Goal: Use online tool/utility

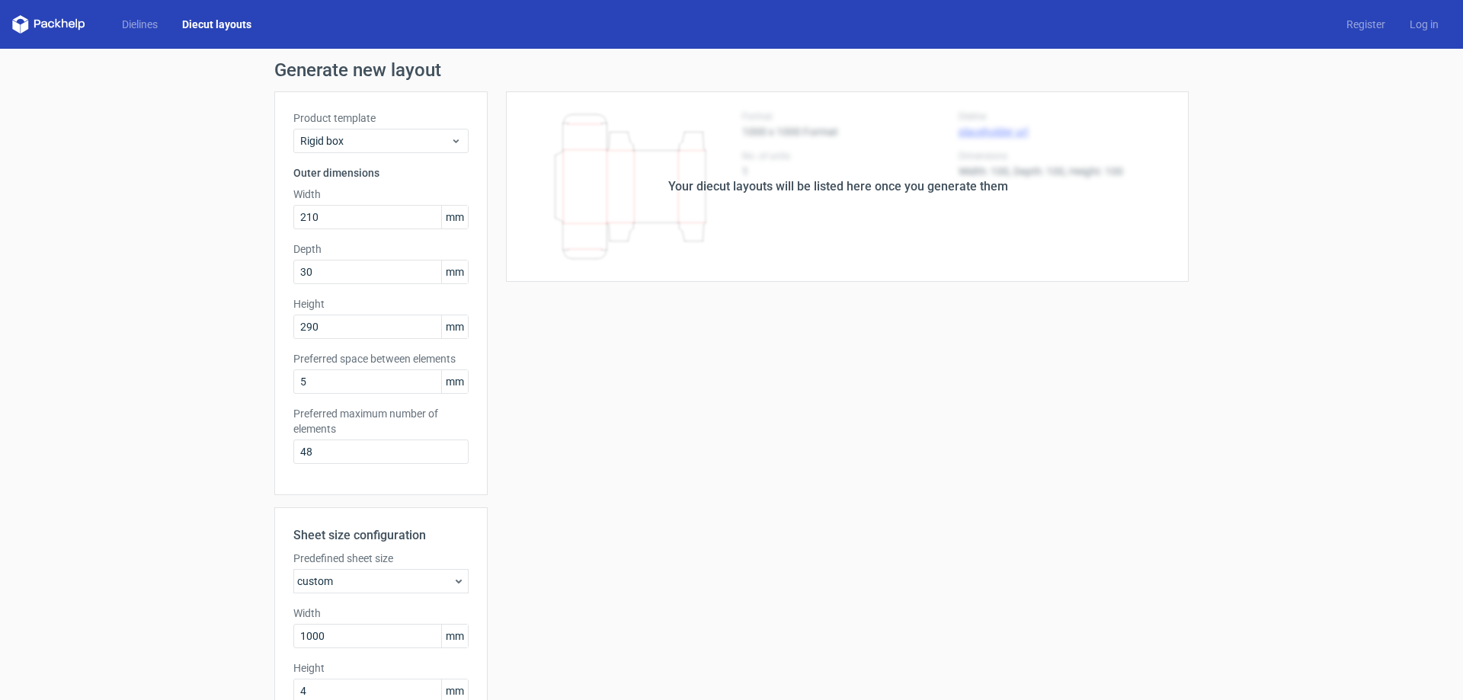
scroll to position [230, 0]
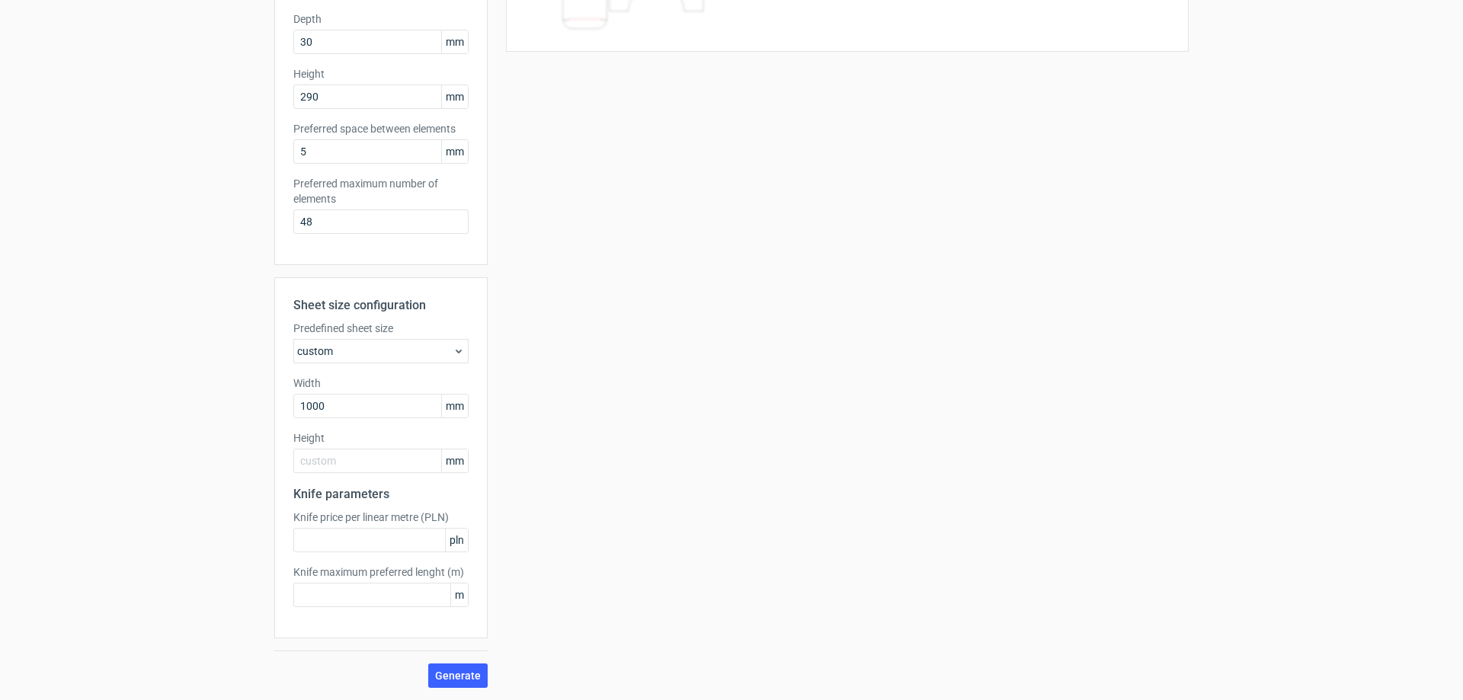
type input "1"
type input "700"
click at [462, 680] on span "Generate" at bounding box center [458, 675] width 46 height 11
click at [463, 670] on span "Generate" at bounding box center [458, 675] width 46 height 11
click at [378, 543] on input "text" at bounding box center [380, 540] width 175 height 24
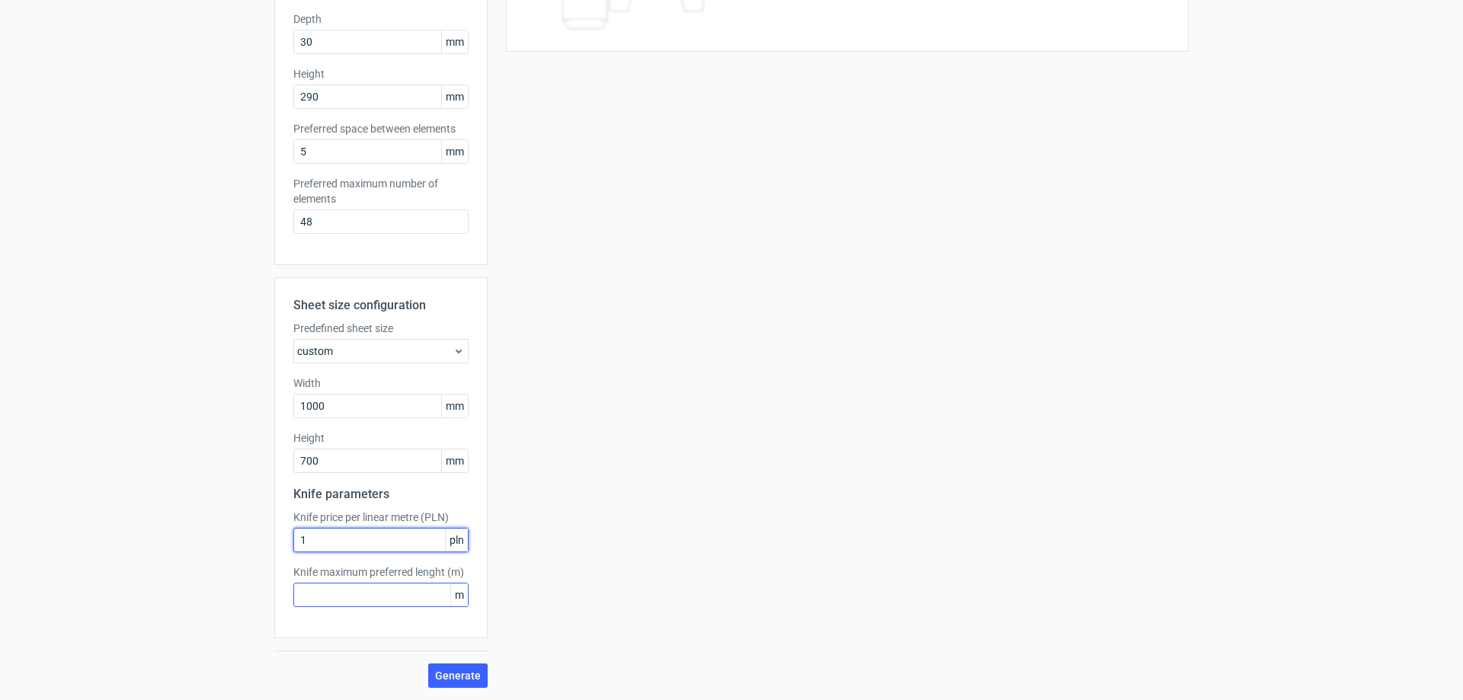
type input "1"
click at [393, 600] on input "text" at bounding box center [380, 595] width 175 height 24
type input "1"
click at [461, 676] on span "Generate" at bounding box center [458, 675] width 46 height 11
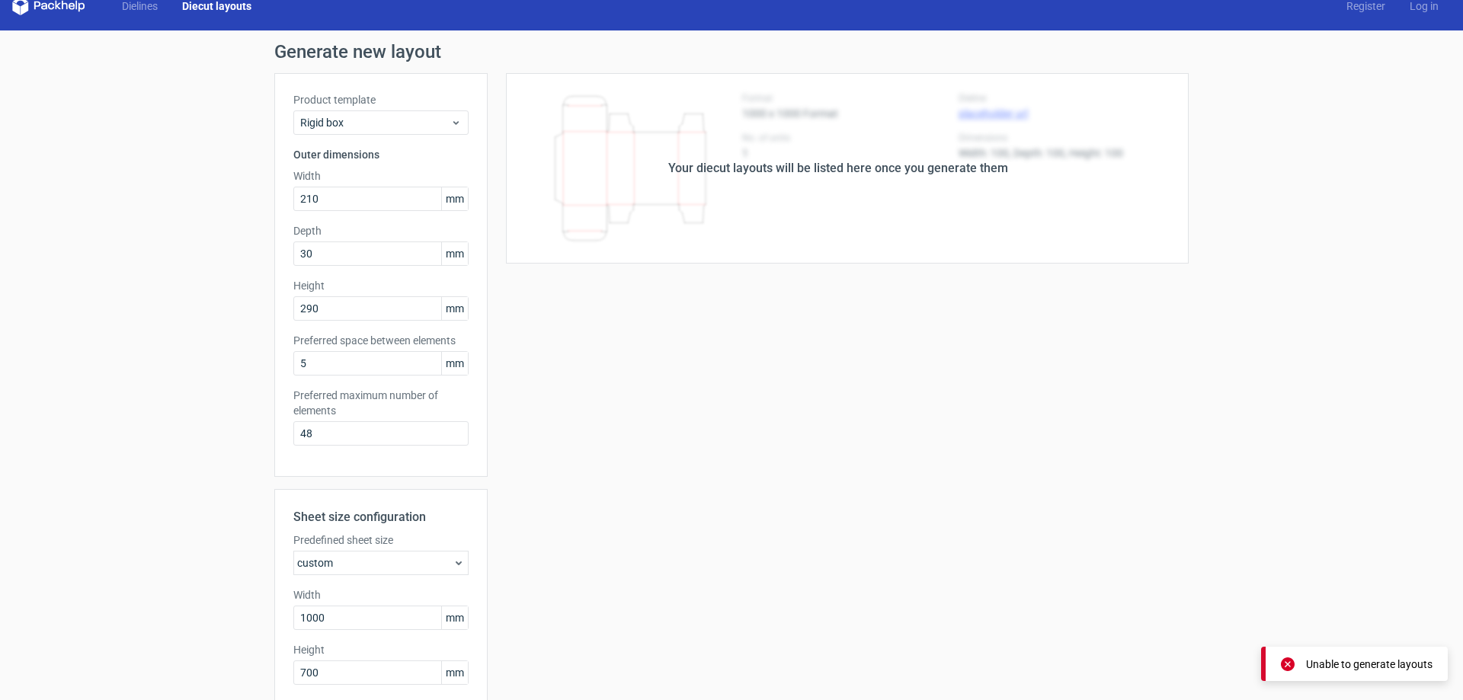
scroll to position [0, 0]
